Goal: Task Accomplishment & Management: Manage account settings

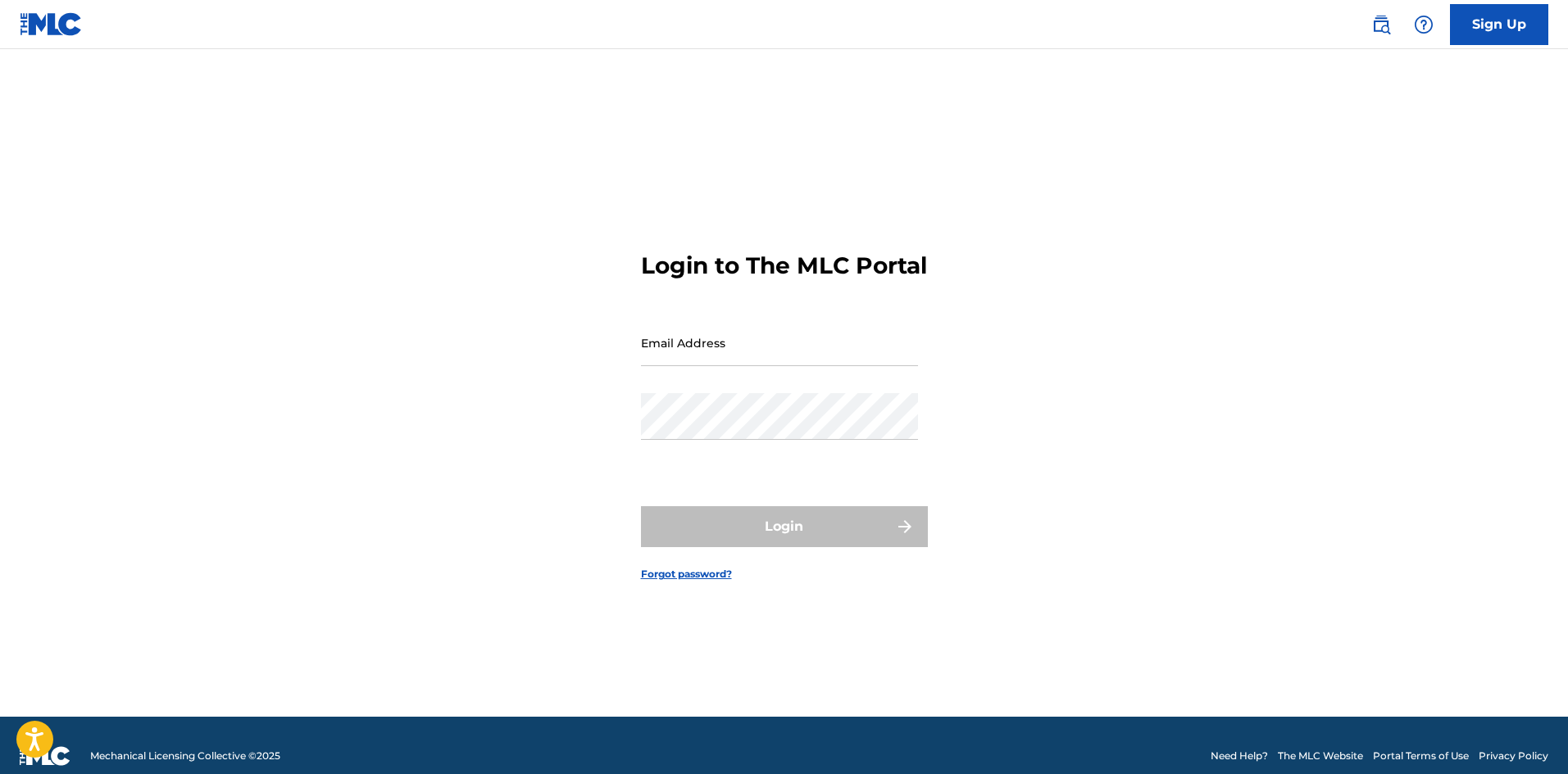
click at [812, 366] on input "Email Address" at bounding box center [779, 343] width 277 height 46
type input "[EMAIL_ADDRESS][DOMAIN_NAME]"
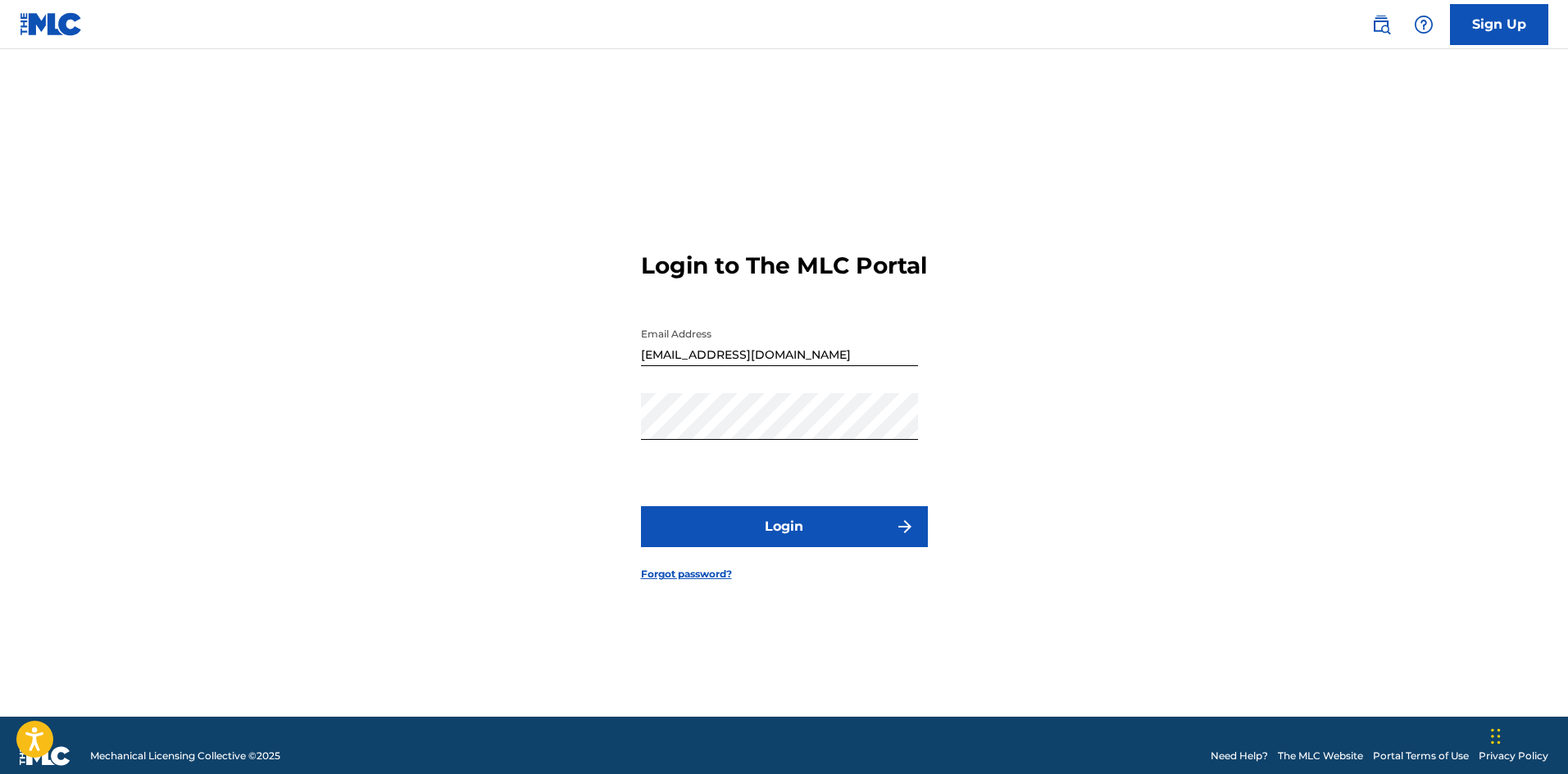
click at [809, 531] on button "Login" at bounding box center [784, 527] width 287 height 41
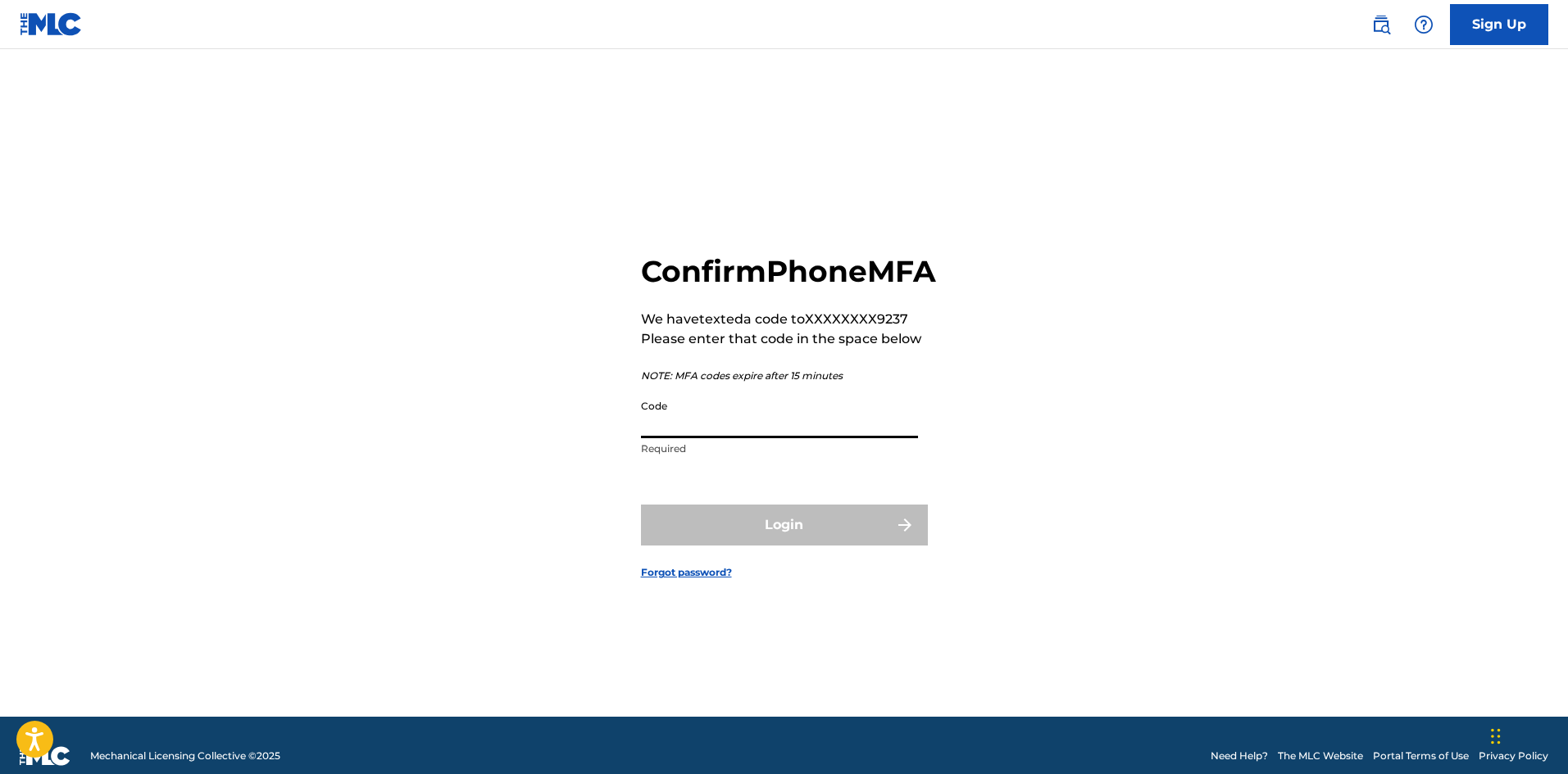
click at [731, 438] on input "Code" at bounding box center [779, 414] width 277 height 46
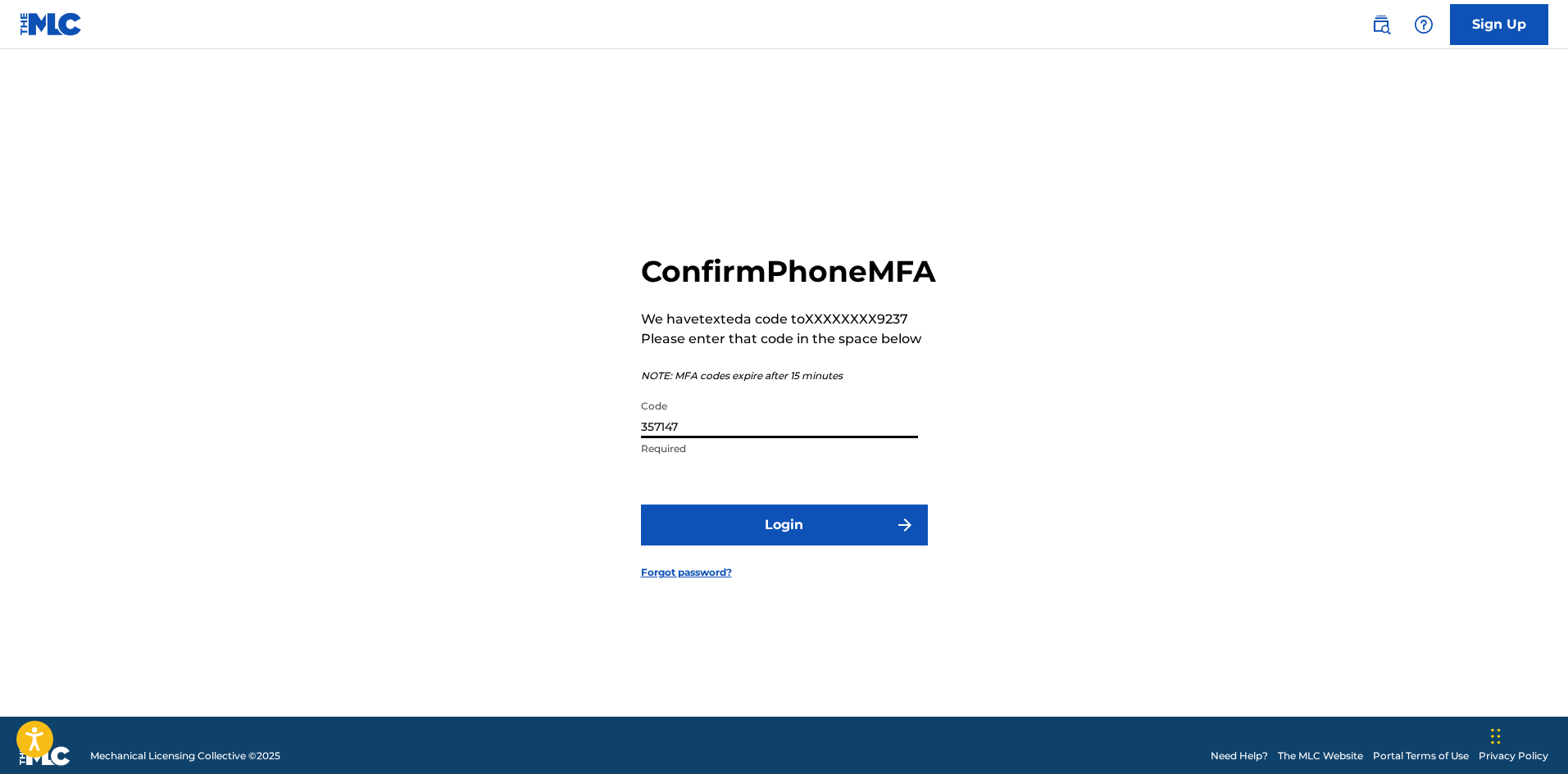
type input "357147"
click at [641, 505] on button "Login" at bounding box center [784, 525] width 287 height 41
